Goal: Task Accomplishment & Management: Use online tool/utility

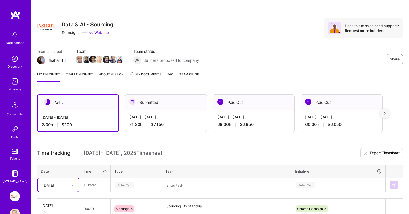
scroll to position [58, 0]
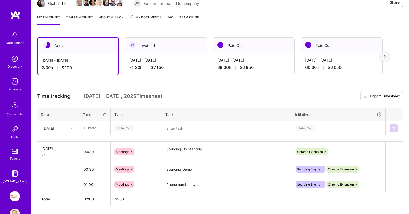
scroll to position [73, 0]
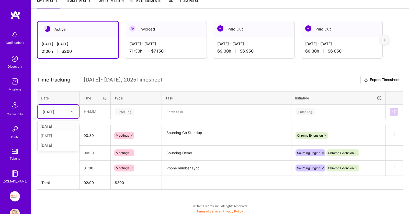
click at [73, 111] on div at bounding box center [73, 111] width 8 height 7
click at [62, 140] on div "[DATE]" at bounding box center [58, 144] width 41 height 9
click at [99, 114] on input "text" at bounding box center [95, 112] width 30 height 14
type input "04:00"
click at [137, 117] on div "Enter Tag" at bounding box center [136, 111] width 50 height 13
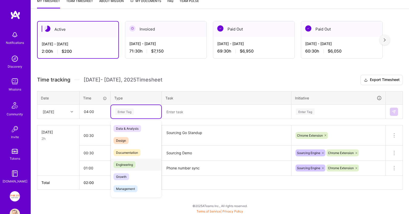
click at [134, 161] on span "Engineering" at bounding box center [125, 164] width 22 height 7
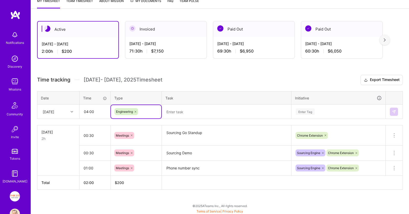
click at [189, 108] on textarea at bounding box center [226, 111] width 128 height 13
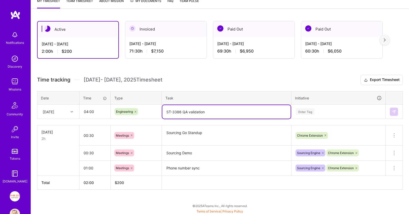
type textarea "ST-3386 QA validation"
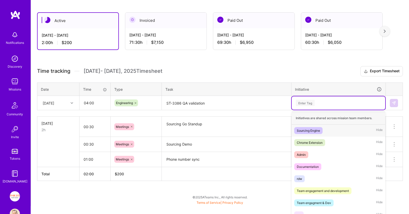
click at [329, 111] on div "Time tracking [DATE] - [DATE] Timesheet Export Timesheet Date Time Type Task In…" at bounding box center [220, 123] width 366 height 115
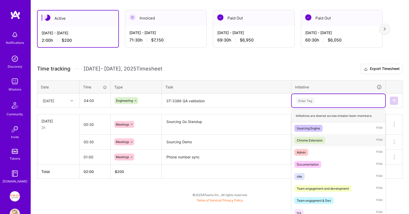
click at [328, 138] on div "Chrome Extension Hide" at bounding box center [339, 140] width 94 height 12
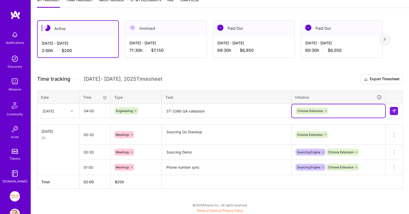
scroll to position [73, 0]
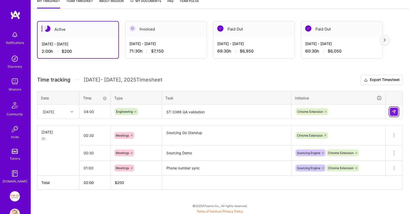
click at [394, 110] on img at bounding box center [394, 111] width 4 height 4
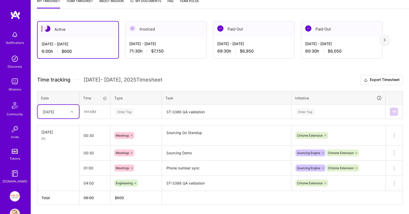
click at [69, 113] on div at bounding box center [73, 111] width 8 height 7
click at [54, 143] on div "[DATE]" at bounding box center [58, 144] width 41 height 9
click at [98, 113] on input "text" at bounding box center [95, 112] width 30 height 14
type input "00:30"
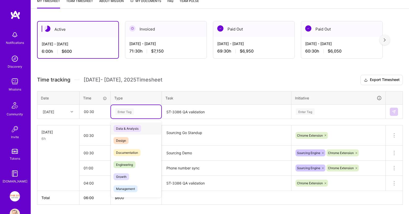
click at [132, 106] on div "Enter Tag" at bounding box center [136, 111] width 50 height 13
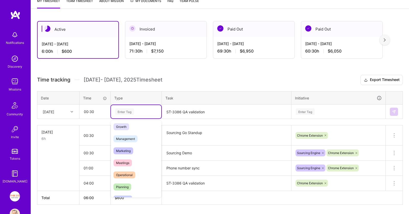
scroll to position [79, 0]
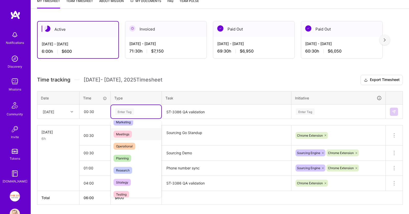
click at [139, 131] on div "Meetings" at bounding box center [136, 134] width 50 height 12
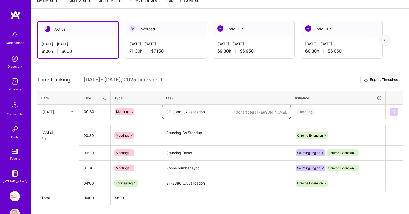
click at [182, 111] on textarea "ST-3386 QA validation" at bounding box center [226, 112] width 128 height 14
type textarea "Sourcing Go Retro"
click at [310, 115] on div "Enter Tag" at bounding box center [339, 111] width 94 height 13
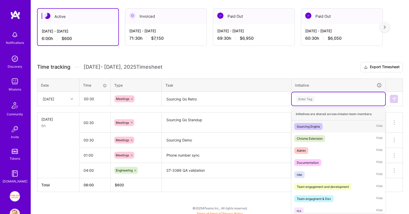
scroll to position [86, 0]
click at [313, 137] on div "Chrome Extension" at bounding box center [310, 138] width 26 height 5
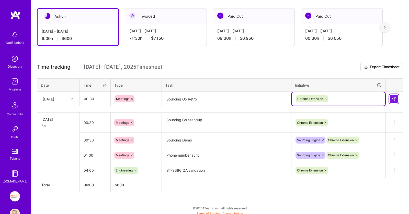
click at [391, 98] on button at bounding box center [394, 99] width 8 height 8
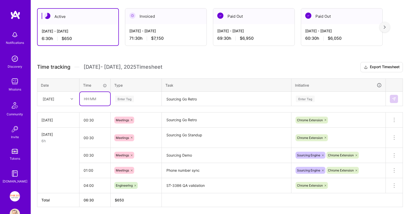
click at [105, 96] on input "text" at bounding box center [95, 99] width 30 height 14
type input "00:30"
click at [143, 98] on div "Enter Tag" at bounding box center [136, 98] width 43 height 6
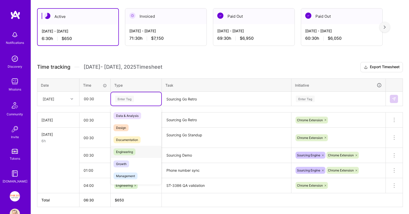
scroll to position [52, 0]
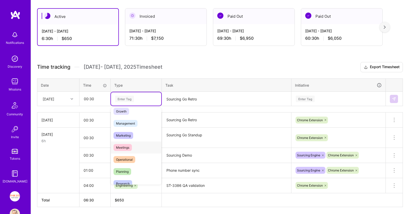
click at [136, 145] on div "Meetings" at bounding box center [136, 147] width 50 height 12
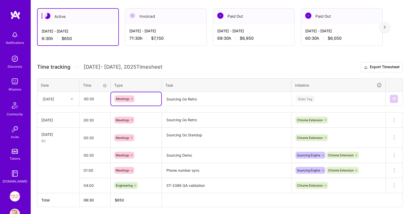
click at [195, 100] on textarea "Sourcing Go Retro" at bounding box center [226, 99] width 128 height 14
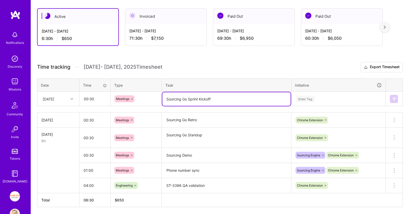
type textarea "Sourcing Go Sprint Kickoff"
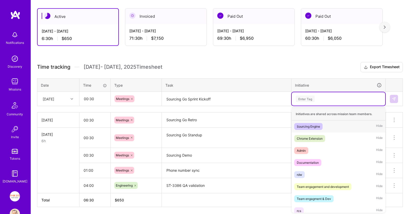
click at [319, 98] on div "Enter Tag" at bounding box center [338, 98] width 86 height 6
click at [322, 136] on div "Chrome Extension" at bounding box center [310, 138] width 26 height 5
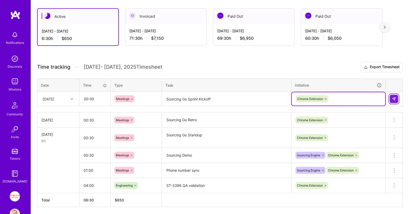
click at [394, 100] on button at bounding box center [394, 99] width 8 height 8
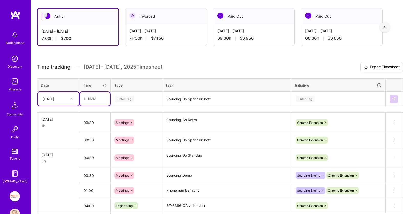
click at [104, 98] on input "text" at bounding box center [95, 99] width 30 height 14
type input "00:30"
drag, startPoint x: 130, startPoint y: 97, endPoint x: 132, endPoint y: 103, distance: 6.8
click at [130, 97] on div "Enter Tag" at bounding box center [124, 99] width 19 height 8
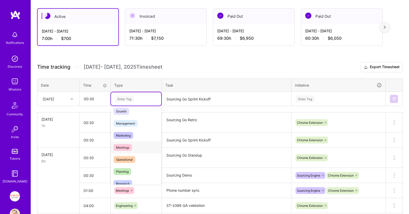
click at [142, 147] on div "Meetings" at bounding box center [136, 147] width 50 height 12
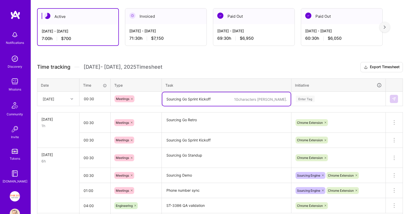
click at [202, 96] on textarea "Sourcing Go Sprint Kickoff" at bounding box center [226, 99] width 128 height 14
paste textarea "Sourcing Go Sprint Kickoff"
click at [181, 101] on textarea "Sourcing Go Sprint Kickoff" at bounding box center [226, 99] width 128 height 14
click at [183, 97] on textarea "Sourcing Go Sprint Kickoff" at bounding box center [226, 99] width 128 height 14
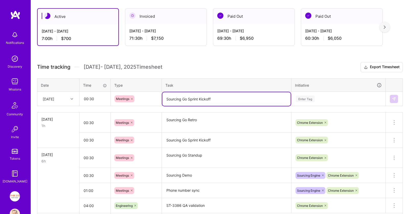
click at [183, 97] on textarea "Sourcing Go Sprint Kickoff" at bounding box center [226, 99] width 128 height 14
type textarea "Sourcing Home Sprint Kickoff"
click at [319, 97] on div "Enter Tag" at bounding box center [338, 98] width 86 height 6
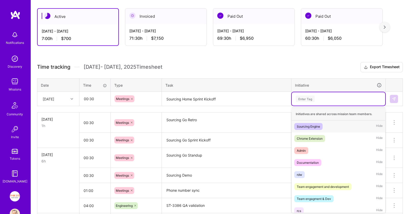
click at [315, 126] on div "Sourcing Engine" at bounding box center [308, 126] width 23 height 5
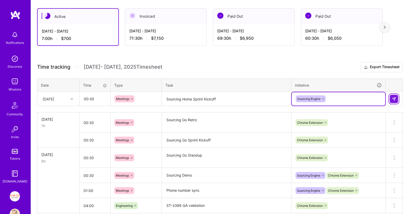
click at [392, 99] on button at bounding box center [394, 99] width 8 height 8
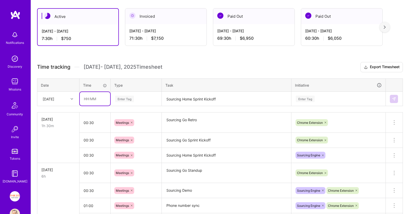
click at [105, 97] on input "text" at bounding box center [95, 99] width 30 height 14
type input "04:00"
click at [133, 101] on div "Enter Tag" at bounding box center [124, 99] width 19 height 8
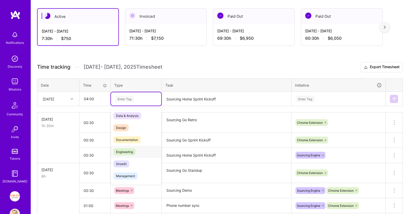
click at [137, 150] on div "Engineering" at bounding box center [136, 152] width 50 height 12
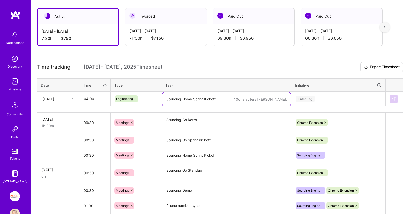
click at [185, 101] on textarea "Sourcing Home Sprint Kickoff" at bounding box center [226, 99] width 128 height 14
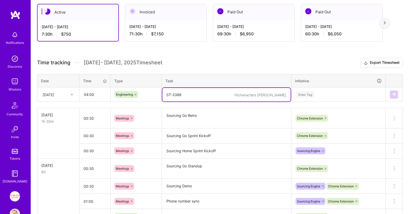
scroll to position [113, 0]
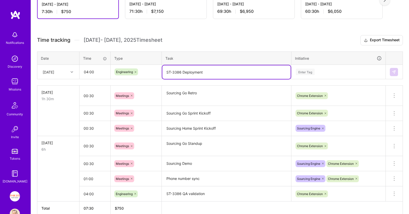
type textarea "ST-3386 Deployment"
click at [322, 71] on div "Enter Tag" at bounding box center [338, 72] width 86 height 6
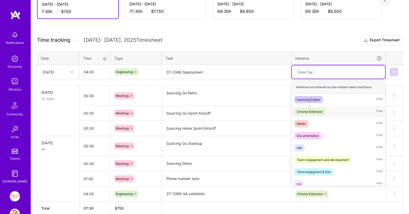
click at [321, 111] on div "Chrome Extension" at bounding box center [310, 111] width 26 height 5
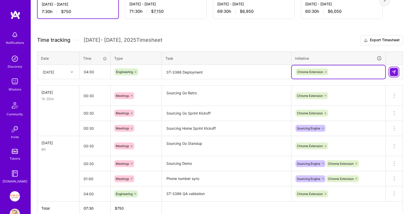
click at [396, 71] on img at bounding box center [394, 72] width 4 height 4
